Goal: Task Accomplishment & Management: Use online tool/utility

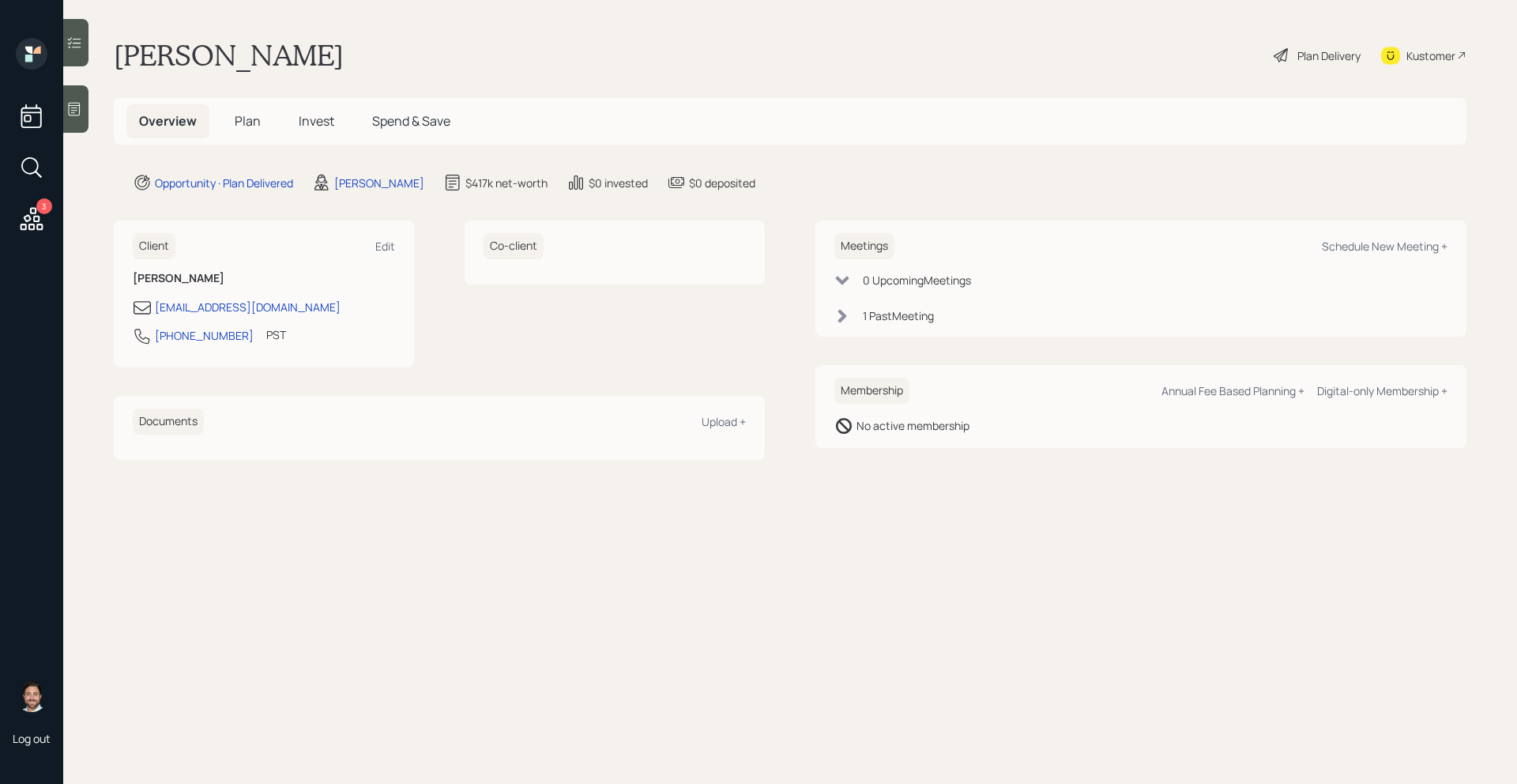
click at [238, 112] on span "Plan" at bounding box center [248, 121] width 26 height 18
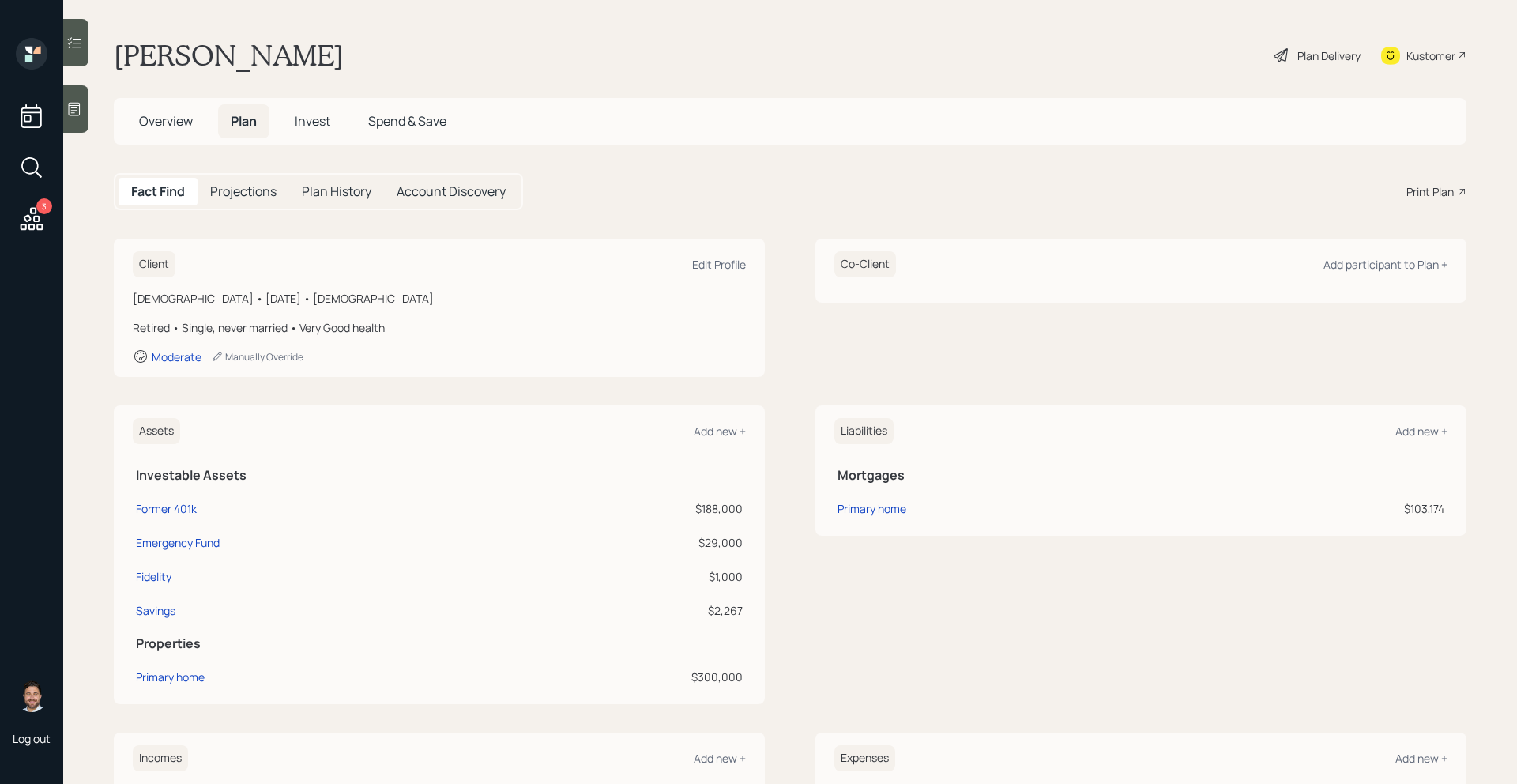
click at [1437, 188] on div "Print Plan" at bounding box center [1430, 192] width 47 height 17
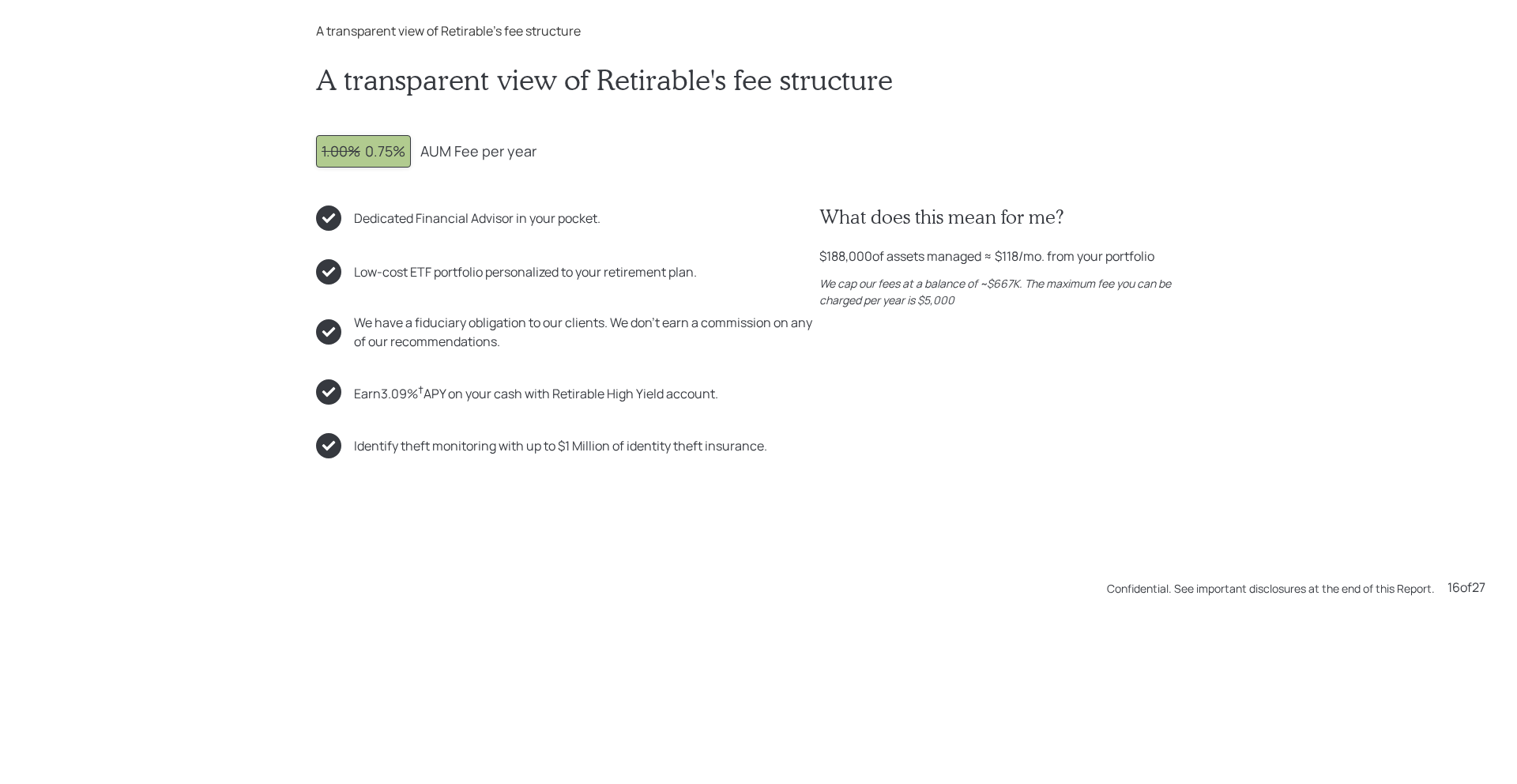
scroll to position [11760, 0]
